Goal: Complete application form

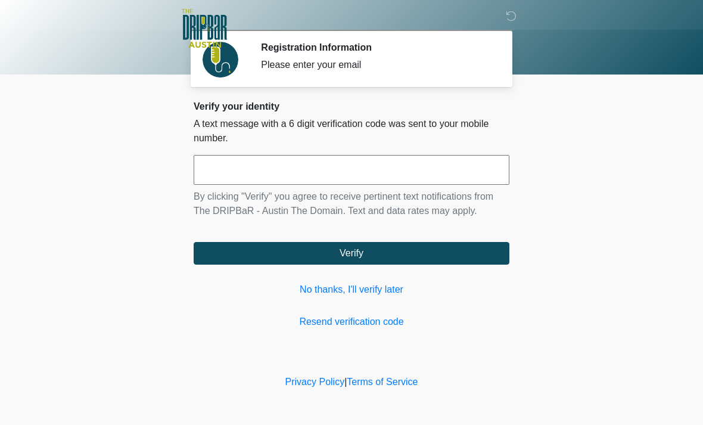
click at [389, 291] on link "No thanks, I'll verify later" at bounding box center [352, 289] width 316 height 14
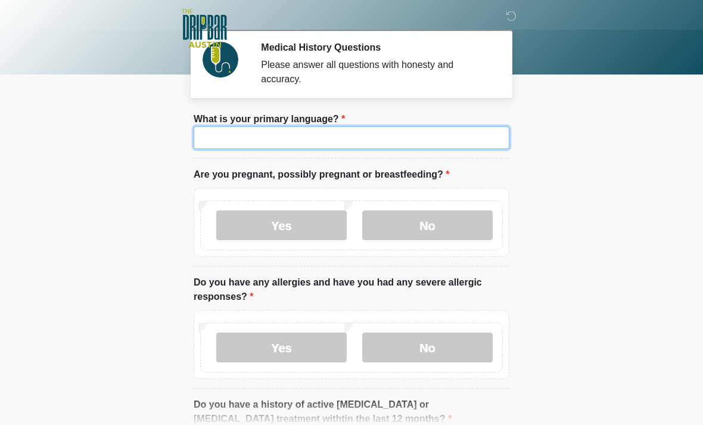
click at [417, 148] on input "What is your primary language?" at bounding box center [352, 137] width 316 height 23
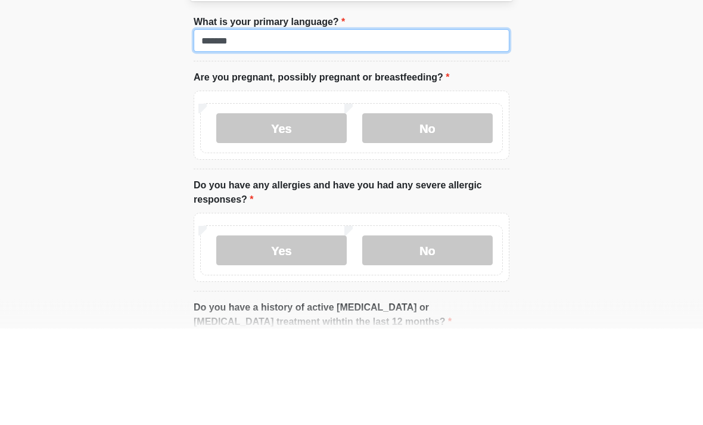
type input "*******"
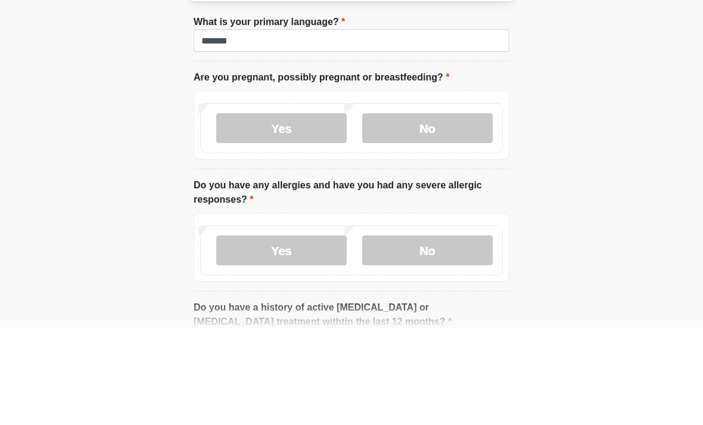
click at [446, 210] on label "No" at bounding box center [427, 225] width 131 height 30
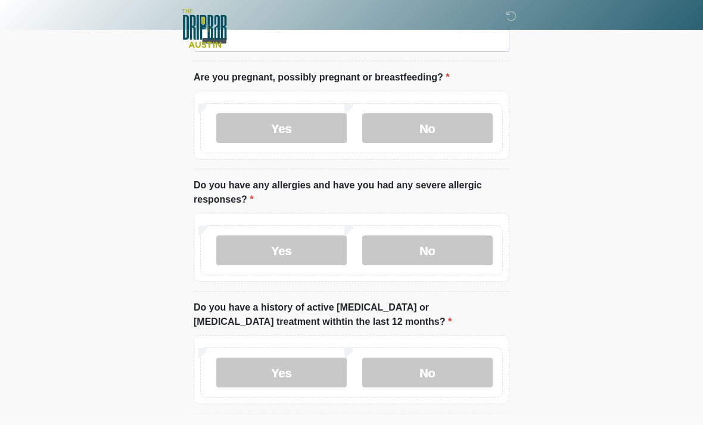
click at [462, 250] on label "No" at bounding box center [427, 250] width 131 height 30
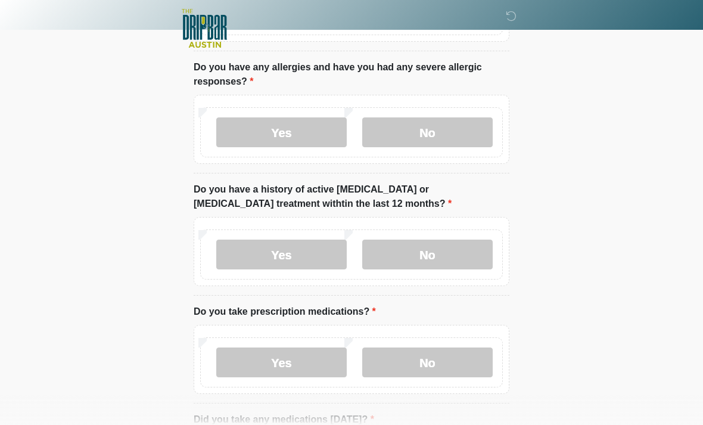
scroll to position [217, 0]
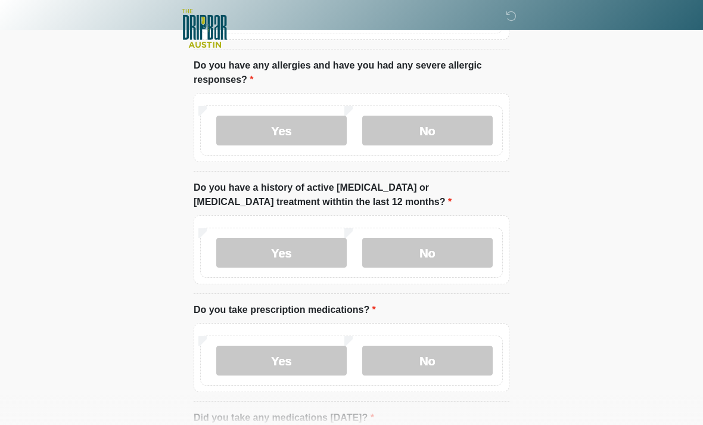
click at [463, 251] on label "No" at bounding box center [427, 253] width 131 height 30
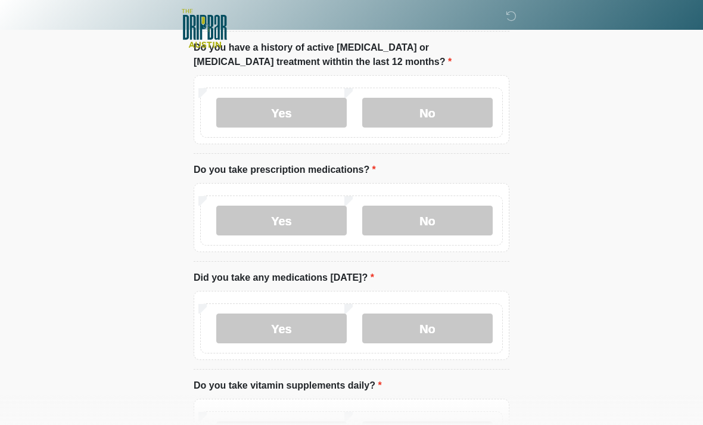
scroll to position [358, 0]
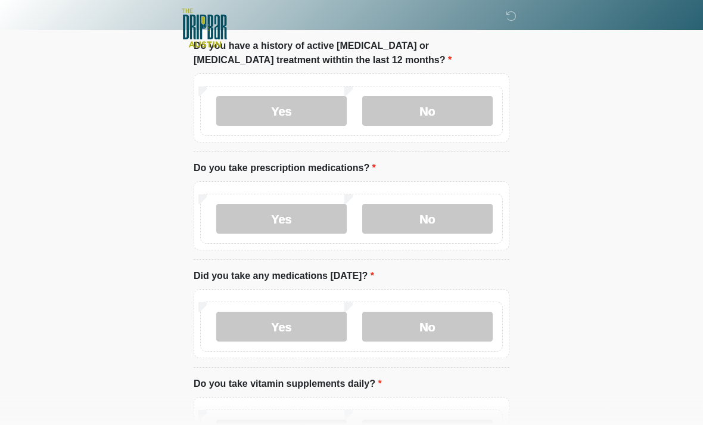
click at [459, 223] on label "No" at bounding box center [427, 219] width 131 height 30
click at [459, 315] on label "No" at bounding box center [427, 327] width 131 height 30
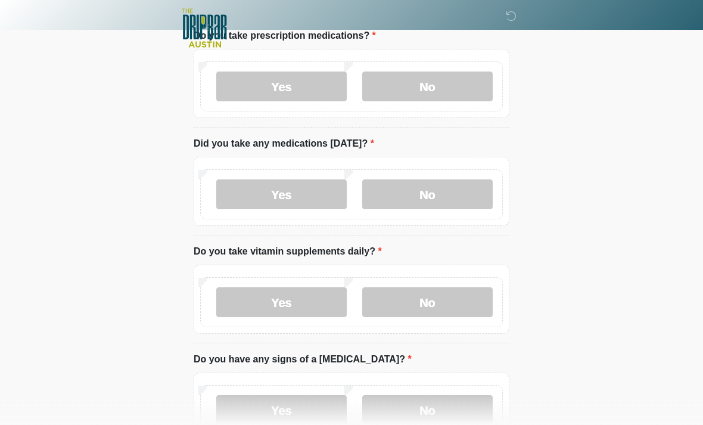
scroll to position [491, 0]
click at [468, 297] on label "No" at bounding box center [427, 302] width 131 height 30
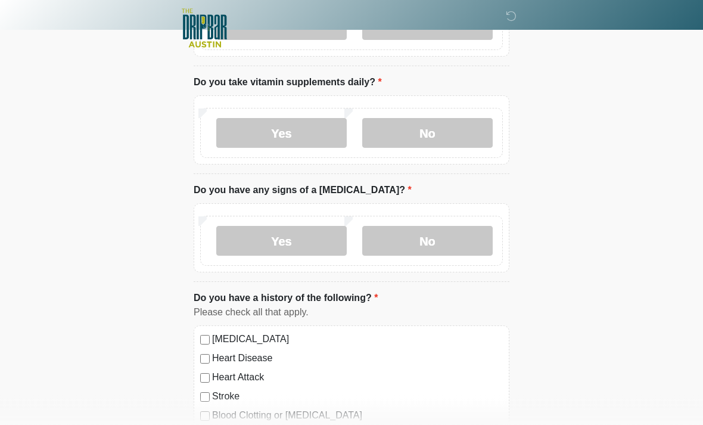
scroll to position [660, 0]
click at [444, 231] on label "No" at bounding box center [427, 241] width 131 height 30
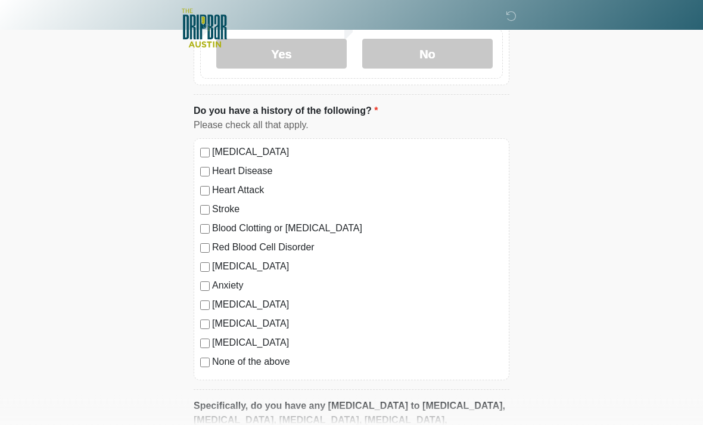
scroll to position [847, 0]
click at [207, 371] on div "High Blood Pressure Heart Disease Heart Attack Stroke Blood Clotting or Bleedin…" at bounding box center [352, 259] width 316 height 242
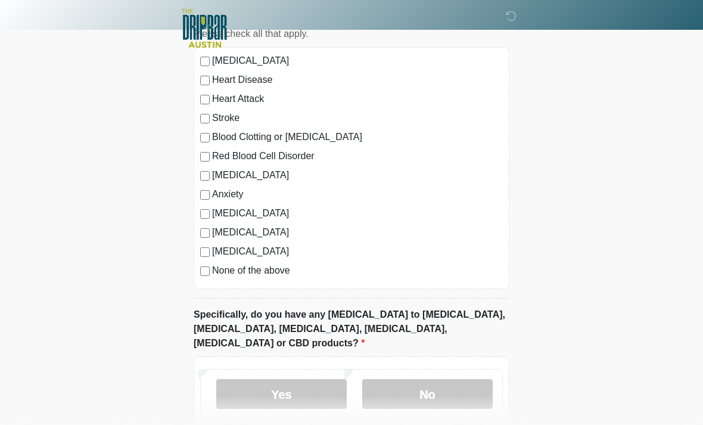
scroll to position [990, 0]
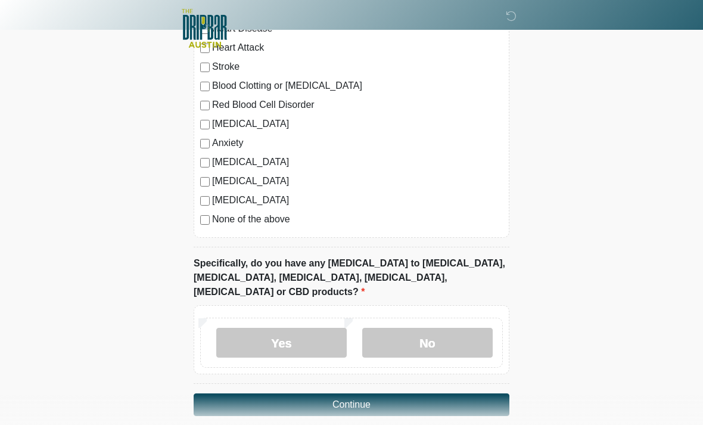
click at [443, 338] on label "No" at bounding box center [427, 343] width 131 height 30
click at [441, 393] on button "Continue" at bounding box center [352, 404] width 316 height 23
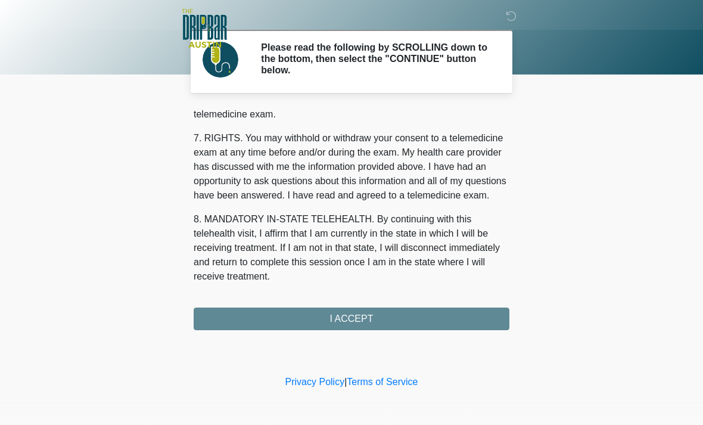
scroll to position [519, 0]
click at [426, 311] on button "I ACCEPT" at bounding box center [352, 318] width 316 height 23
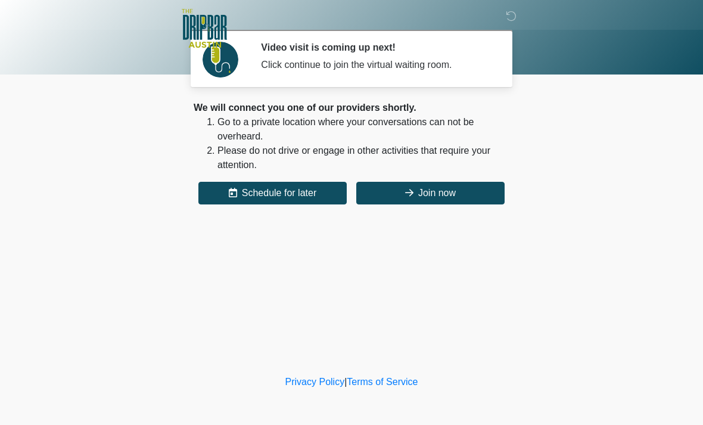
click at [459, 191] on button "Join now" at bounding box center [430, 193] width 148 height 23
